Goal: Information Seeking & Learning: Learn about a topic

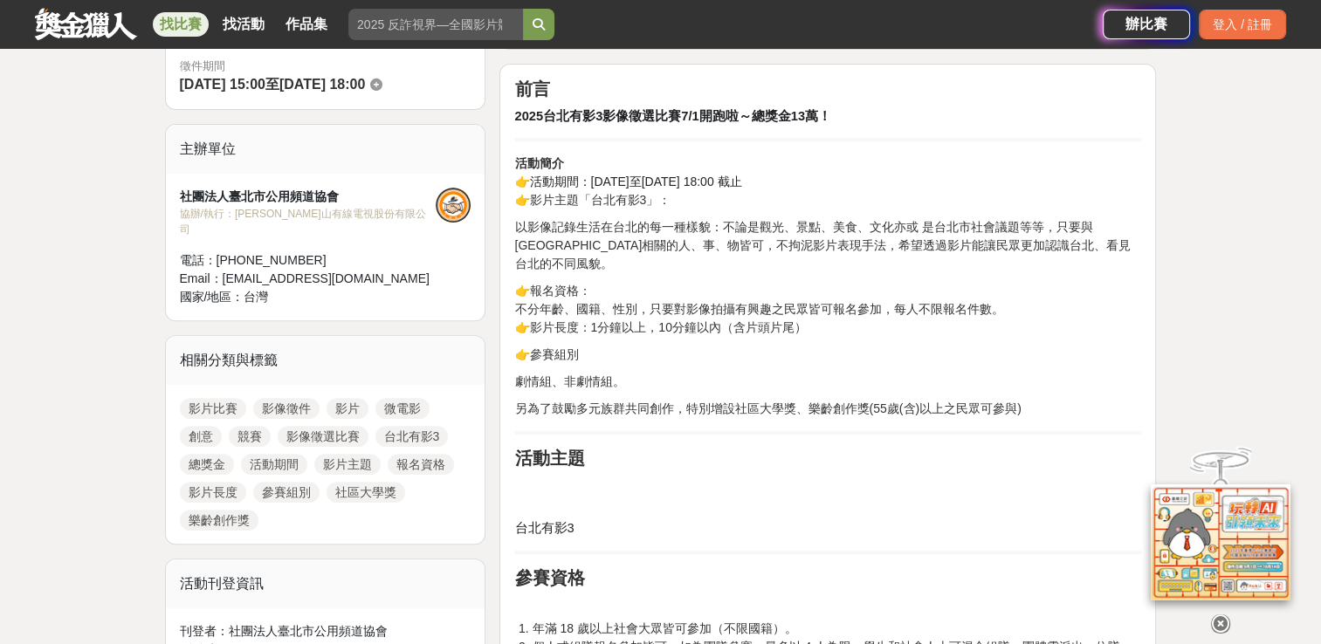
click at [653, 487] on p at bounding box center [827, 491] width 627 height 37
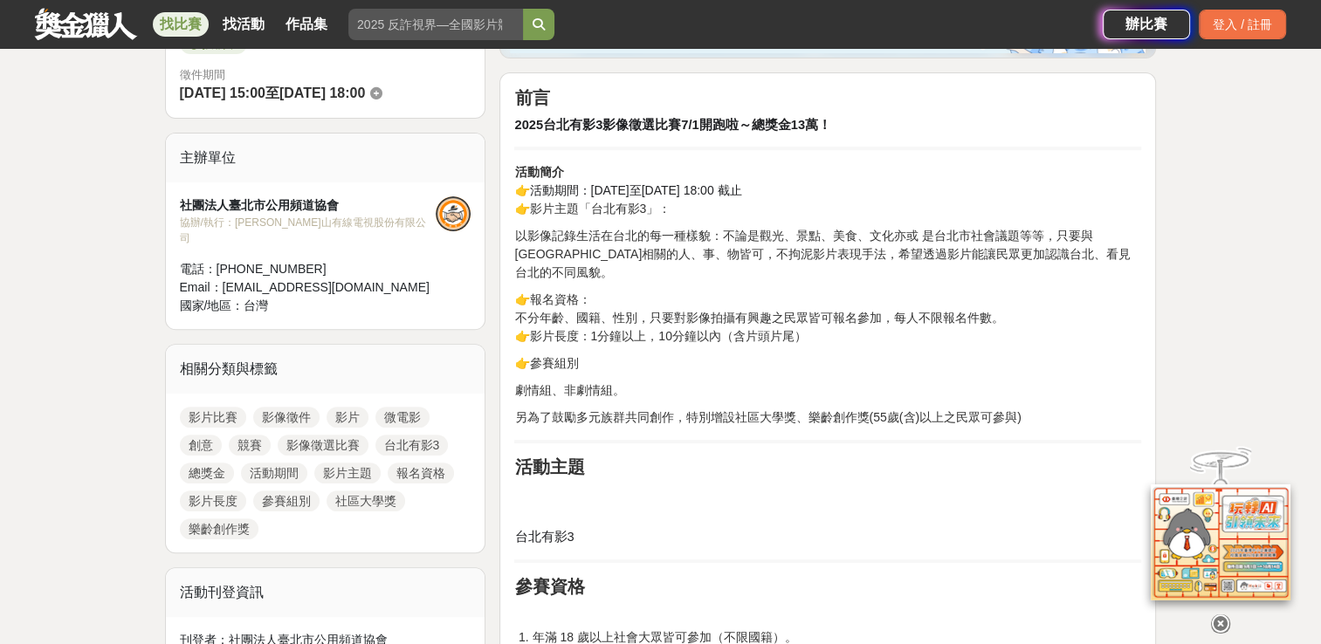
scroll to position [489, 0]
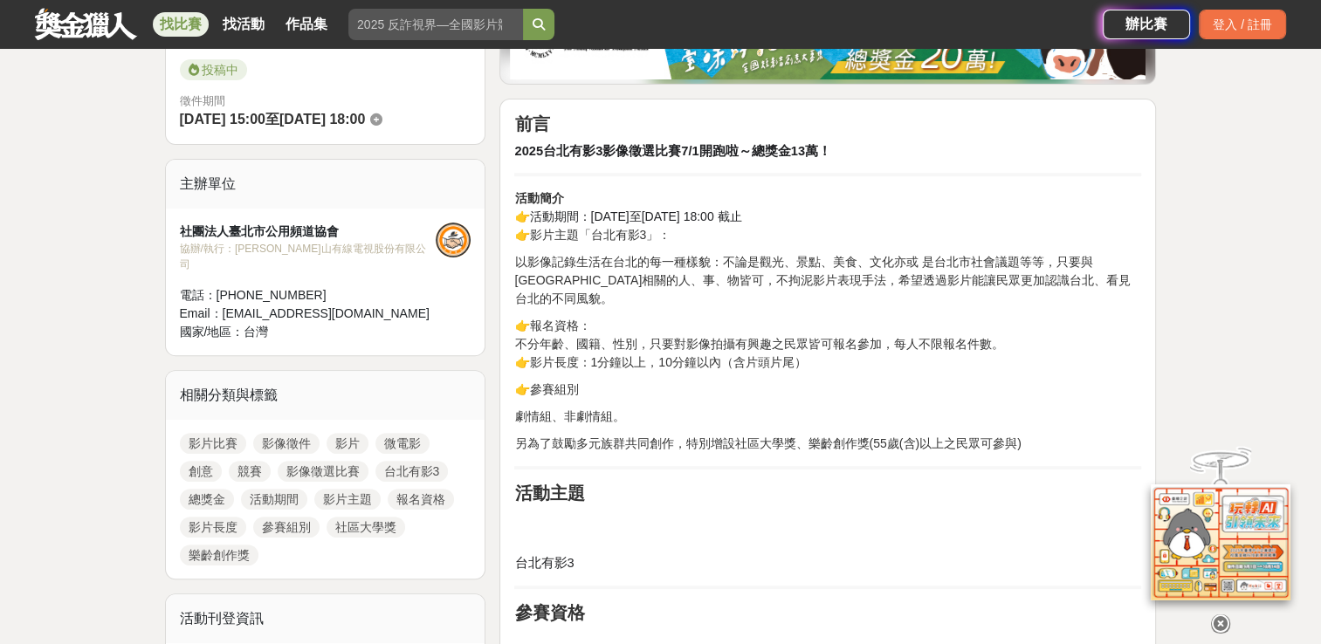
click at [958, 483] on h2 "活動主題" at bounding box center [827, 493] width 627 height 21
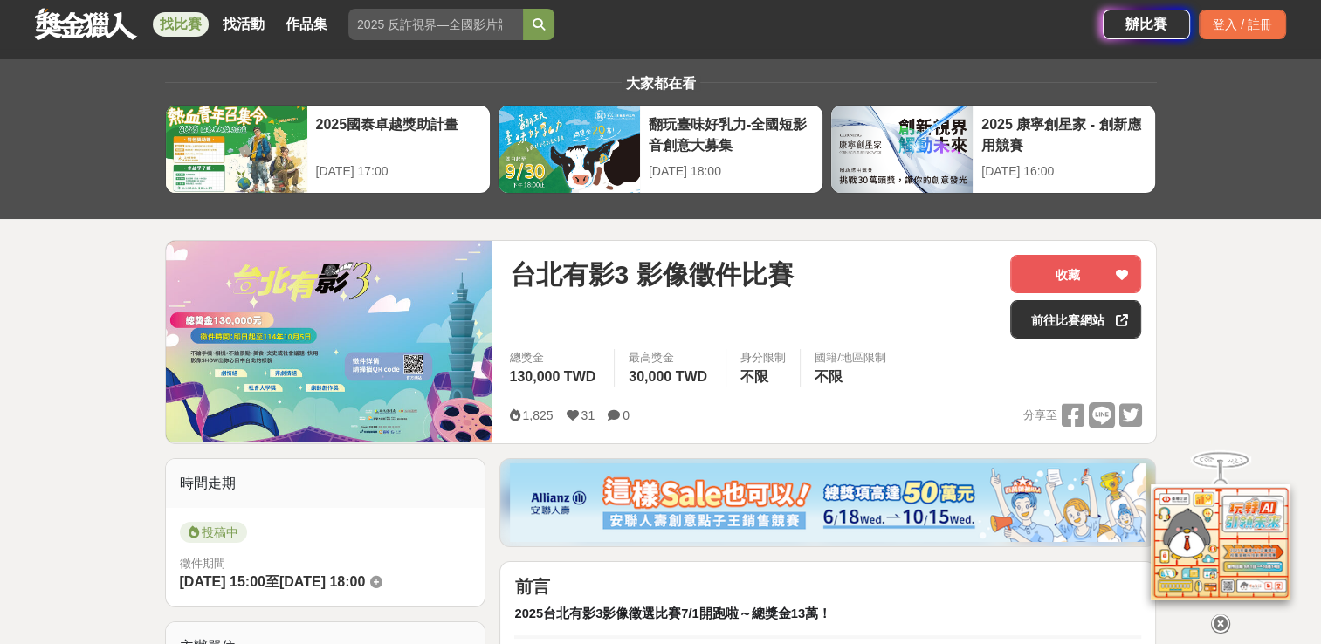
scroll to position [0, 0]
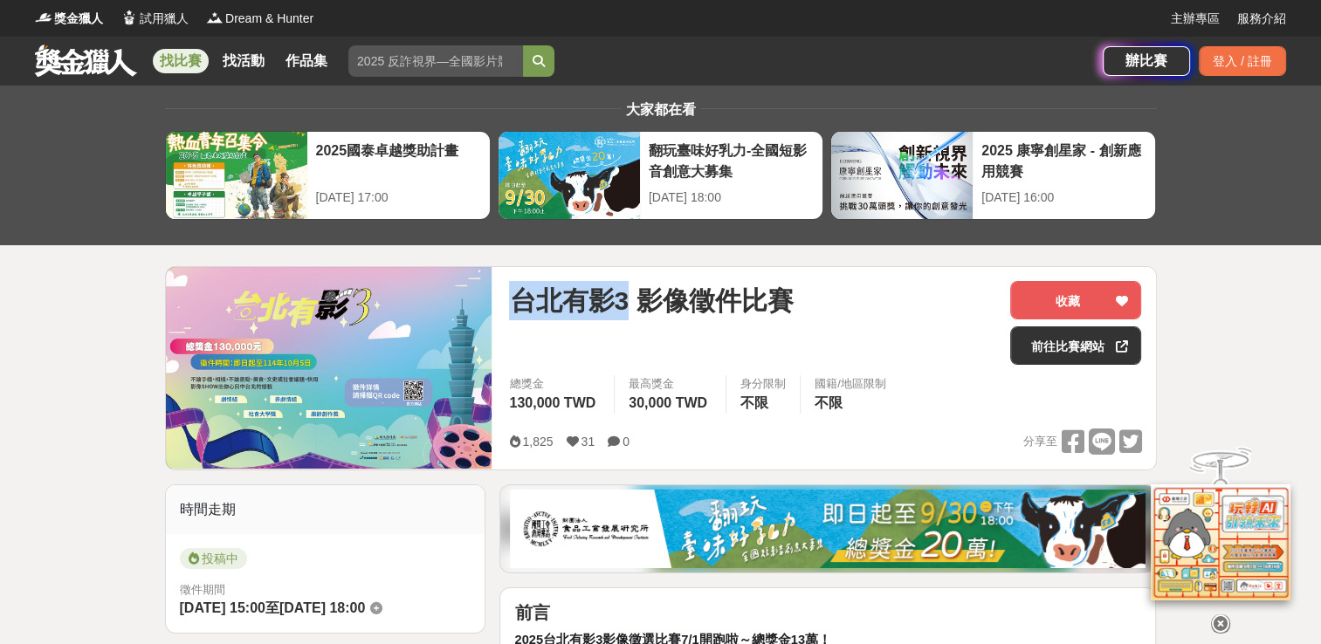
drag, startPoint x: 513, startPoint y: 296, endPoint x: 627, endPoint y: 297, distance: 113.5
click at [627, 297] on span "台北有影3 影像徵件比賽" at bounding box center [651, 300] width 284 height 39
copy span "台北有影3"
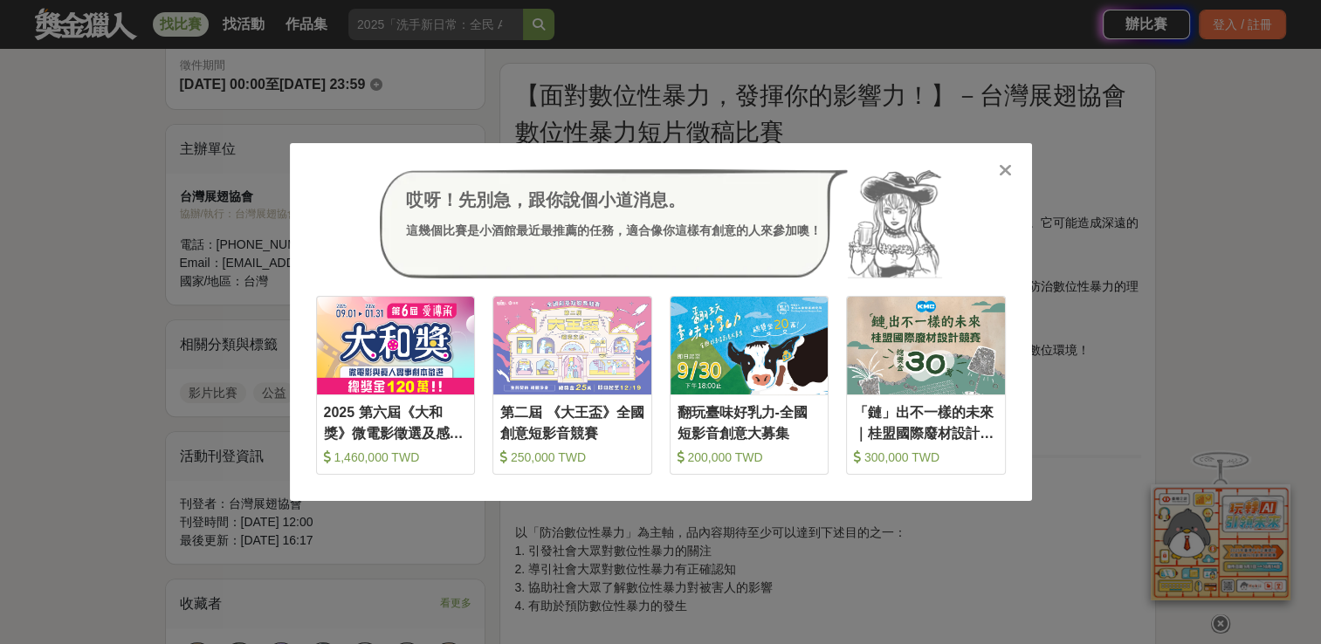
click at [999, 162] on icon at bounding box center [1005, 169] width 13 height 17
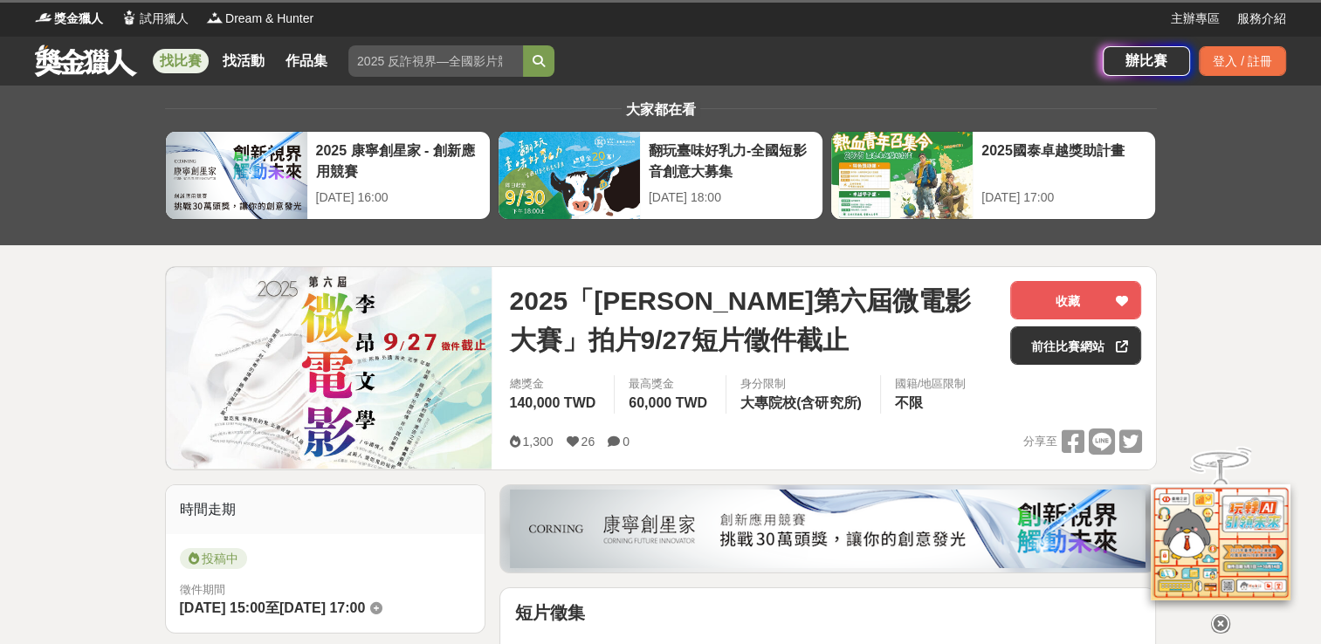
click at [556, 306] on span "2025「李昂文學第六屆微電影大賽」拍片9/27短片徵件截止" at bounding box center [752, 320] width 487 height 79
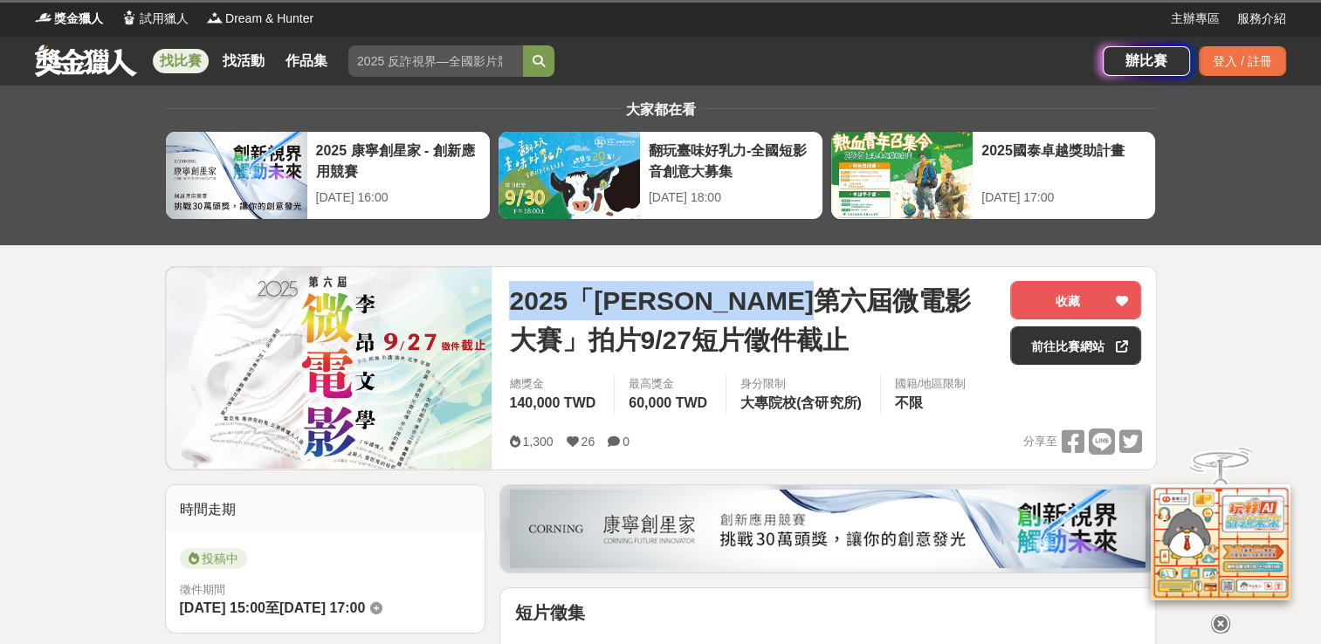
drag, startPoint x: 512, startPoint y: 299, endPoint x: 932, endPoint y: 302, distance: 420.8
click at [932, 302] on span "2025「李昂文學第六屆微電影大賽」拍片9/27短片徵件截止" at bounding box center [752, 320] width 487 height 79
copy span "2025「李昂文學第六屆微電影大賽」"
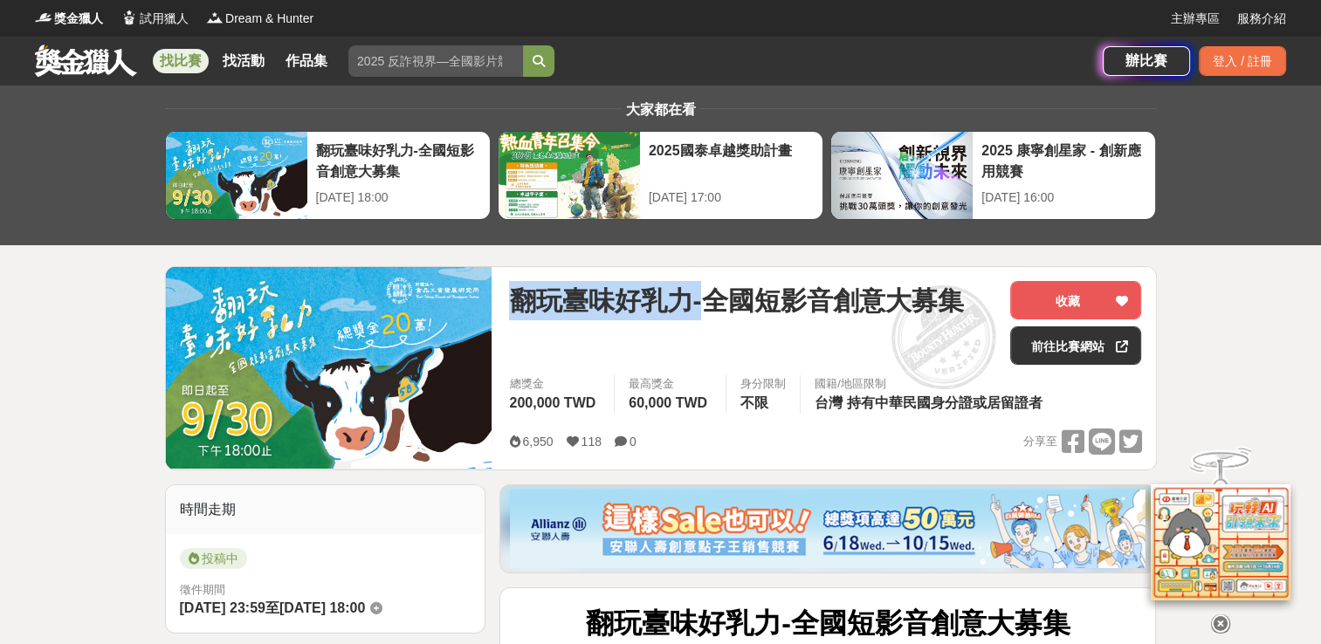
drag, startPoint x: 513, startPoint y: 297, endPoint x: 697, endPoint y: 292, distance: 184.3
click at [697, 292] on span "翻玩臺味好乳力-全國短影音創意大募集" at bounding box center [736, 300] width 454 height 39
drag, startPoint x: 697, startPoint y: 292, endPoint x: 648, endPoint y: 299, distance: 50.2
click at [681, 297] on span "翻玩臺味好乳力-全國短影音創意大募集" at bounding box center [736, 300] width 454 height 39
click at [509, 295] on span "翻玩臺味好乳力-全國短影音創意大募集" at bounding box center [736, 300] width 454 height 39
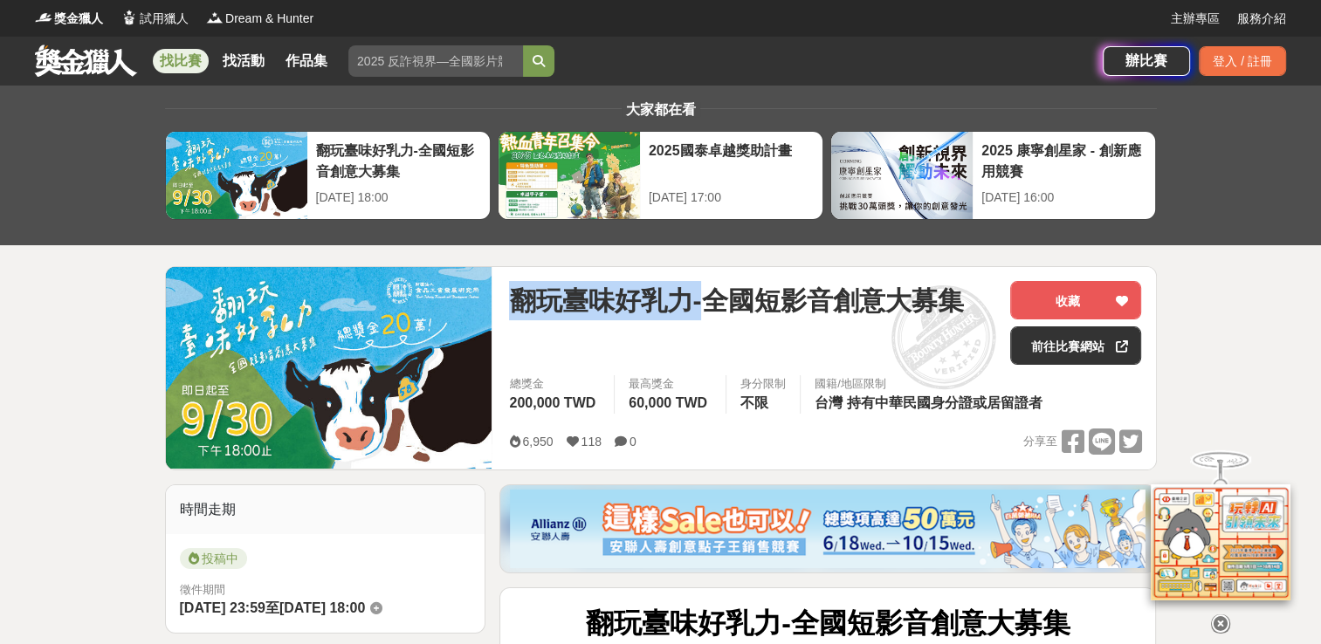
drag, startPoint x: 509, startPoint y: 295, endPoint x: 680, endPoint y: 304, distance: 171.3
click at [680, 304] on span "翻玩臺味好乳力-全國短影音創意大募集" at bounding box center [736, 300] width 454 height 39
drag, startPoint x: 680, startPoint y: 304, endPoint x: 587, endPoint y: 301, distance: 93.4
click at [648, 303] on span "翻玩臺味好乳力-全國短影音創意大募集" at bounding box center [736, 300] width 454 height 39
click at [519, 296] on span "翻玩臺味好乳力-全國短影音創意大募集" at bounding box center [736, 300] width 454 height 39
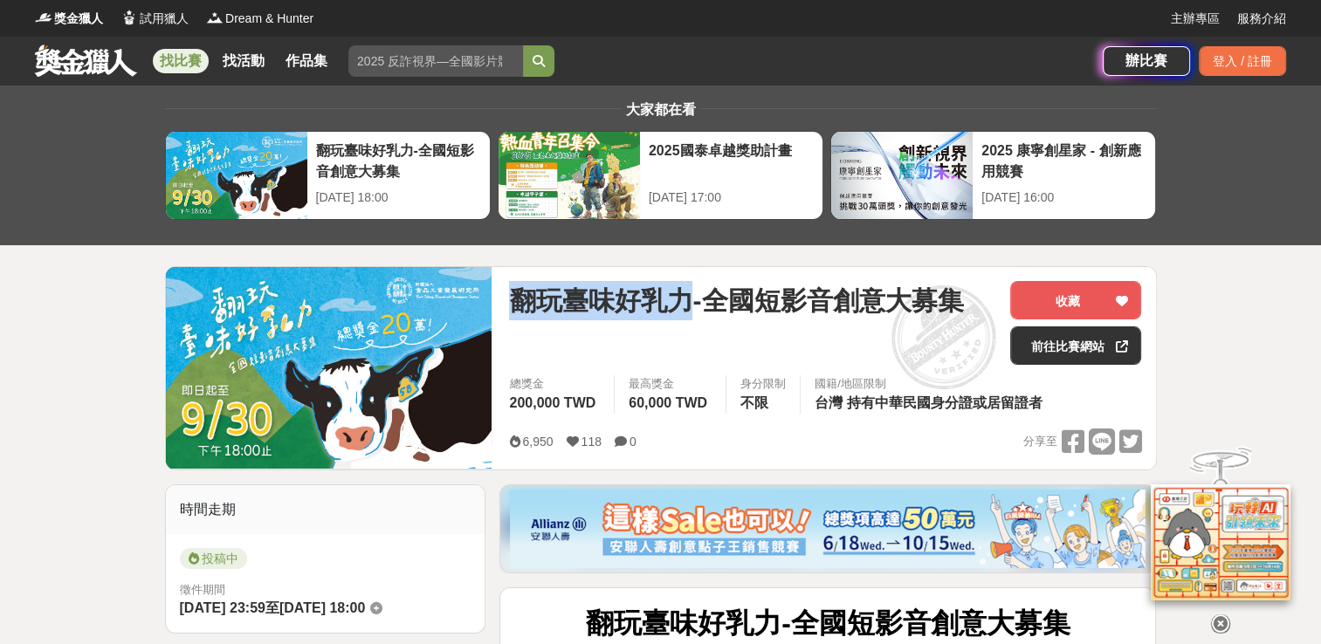
drag, startPoint x: 513, startPoint y: 297, endPoint x: 683, endPoint y: 299, distance: 169.4
click at [683, 299] on span "翻玩臺味好乳力-全國短影音創意大募集" at bounding box center [736, 300] width 454 height 39
copy span "翻玩臺味好乳力"
click at [719, 332] on div "翻玩臺味好乳力-全國短影音創意大募集" at bounding box center [752, 323] width 487 height 84
click at [772, 350] on div "翻玩臺味好乳力-全國短影音創意大募集" at bounding box center [752, 323] width 487 height 84
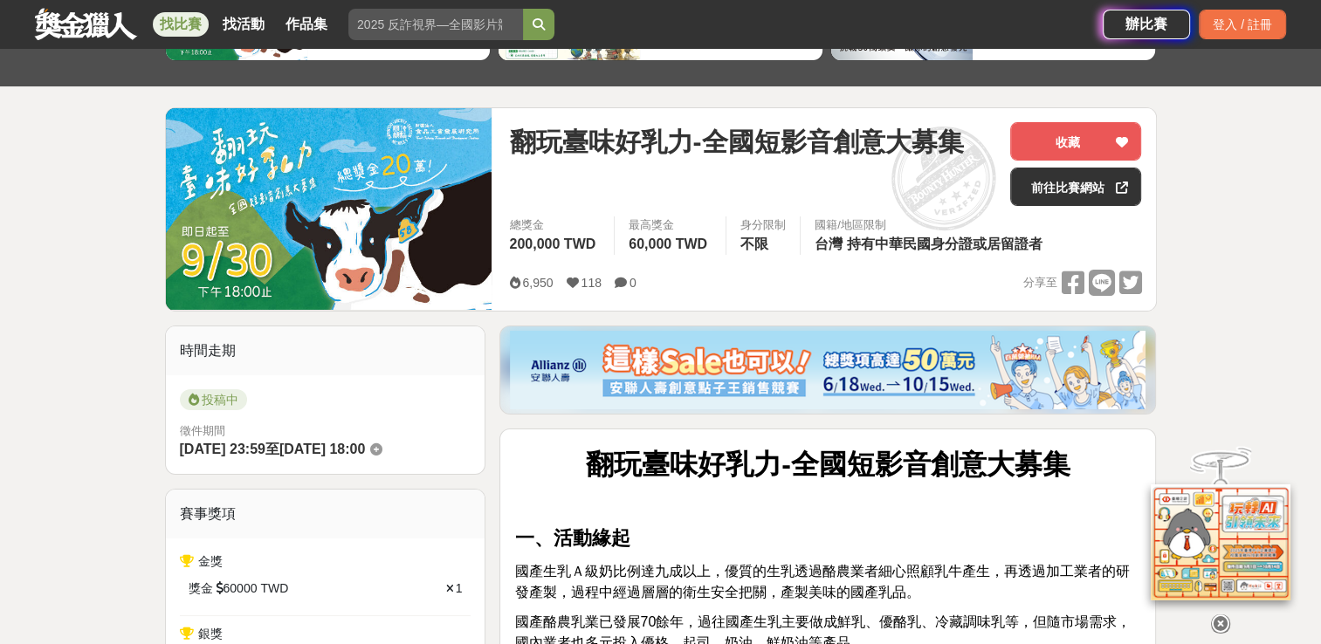
scroll to position [175, 0]
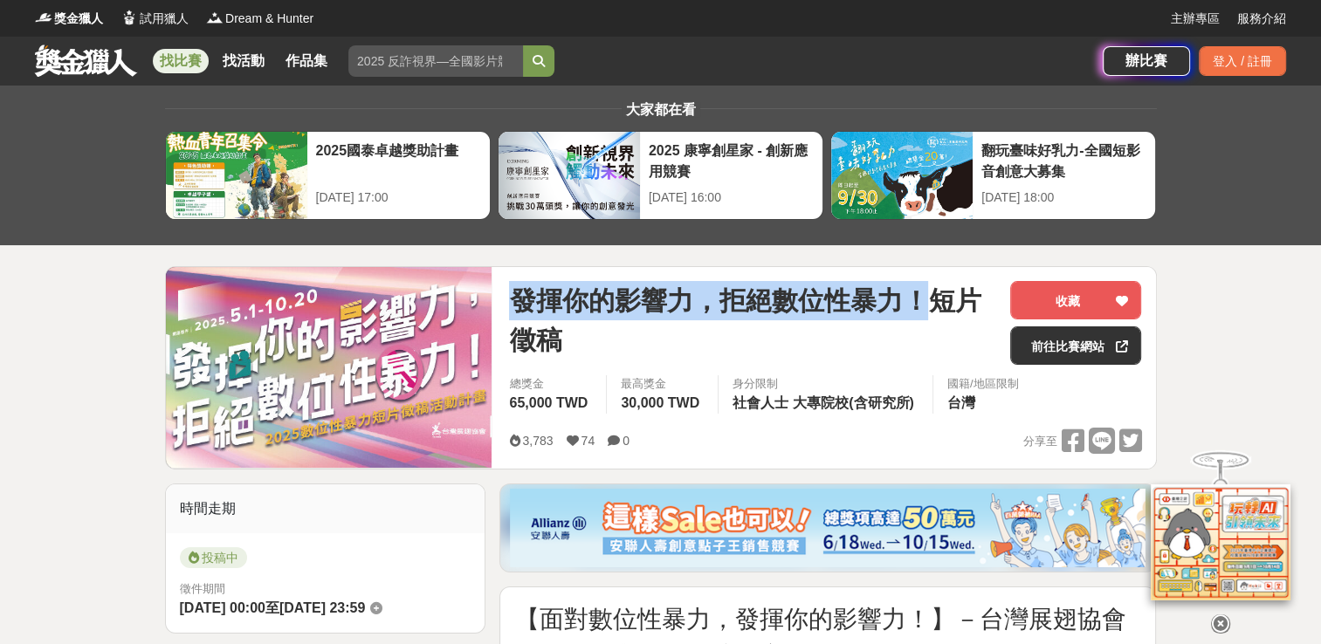
drag, startPoint x: 512, startPoint y: 300, endPoint x: 926, endPoint y: 302, distance: 414.6
click at [926, 302] on span "發揮你的影響力，拒絕數位性暴力！短片徵稿" at bounding box center [752, 320] width 487 height 79
copy span "發揮你的影響力，拒絕數位性暴力！"
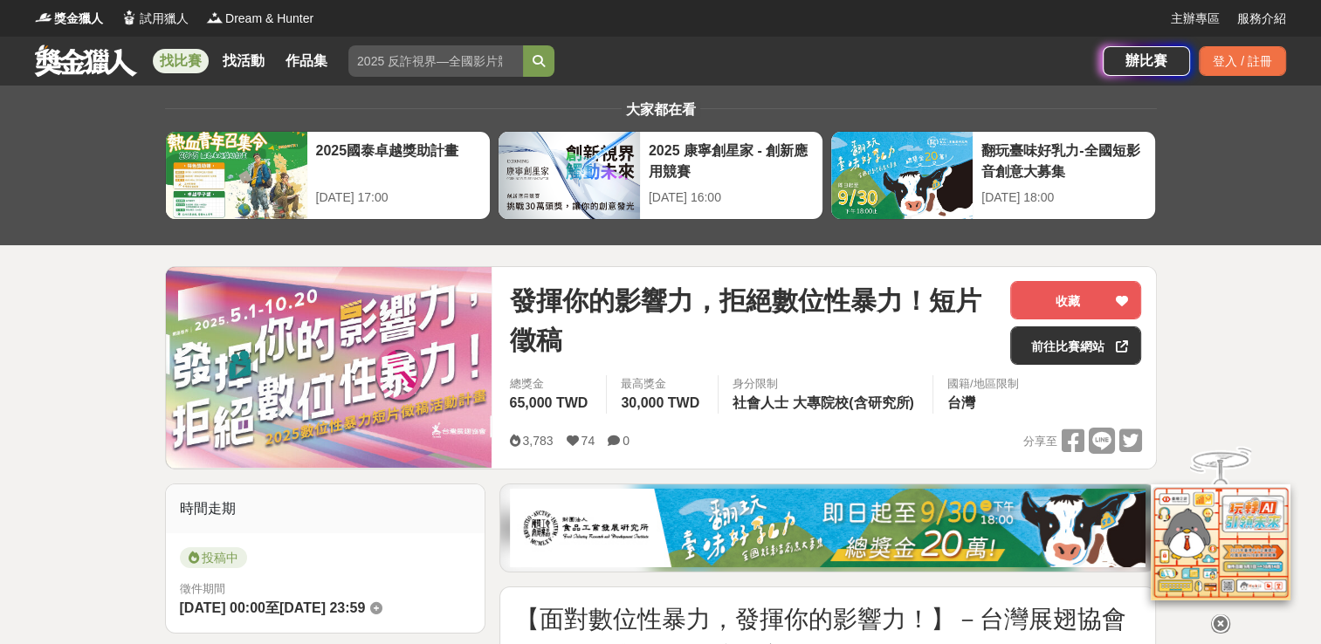
click at [845, 333] on span "發揮你的影響力，拒絕數位性暴力！短片徵稿" at bounding box center [752, 320] width 487 height 79
